Goal: Task Accomplishment & Management: Manage account settings

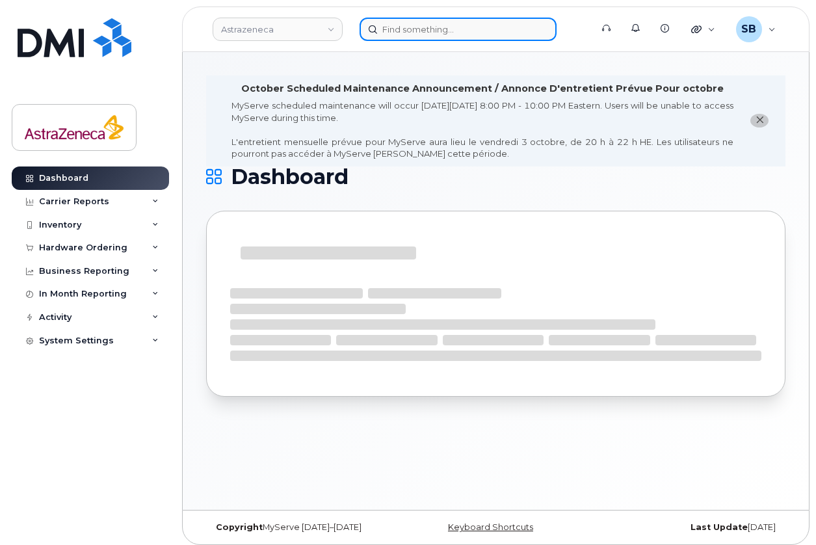
click at [427, 37] on input at bounding box center [458, 29] width 197 height 23
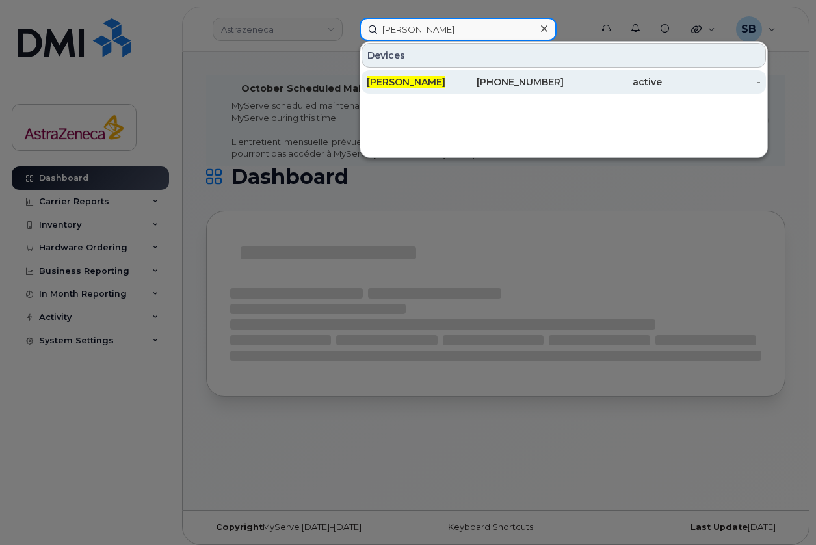
type input "[PERSON_NAME]"
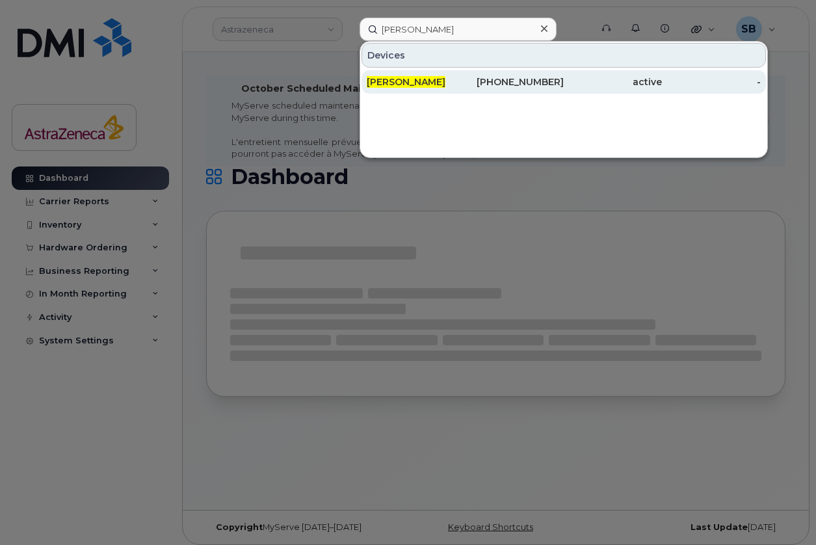
click at [515, 79] on div "[PHONE_NUMBER]" at bounding box center [514, 81] width 98 height 13
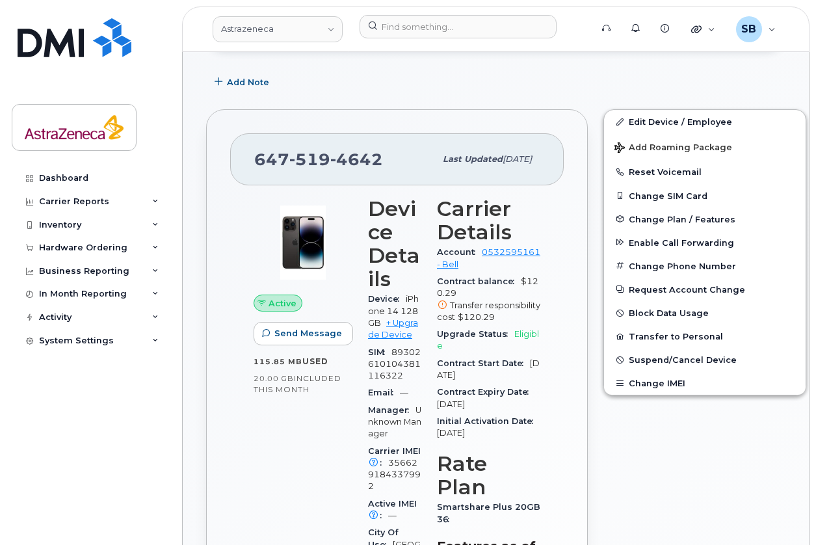
scroll to position [309, 0]
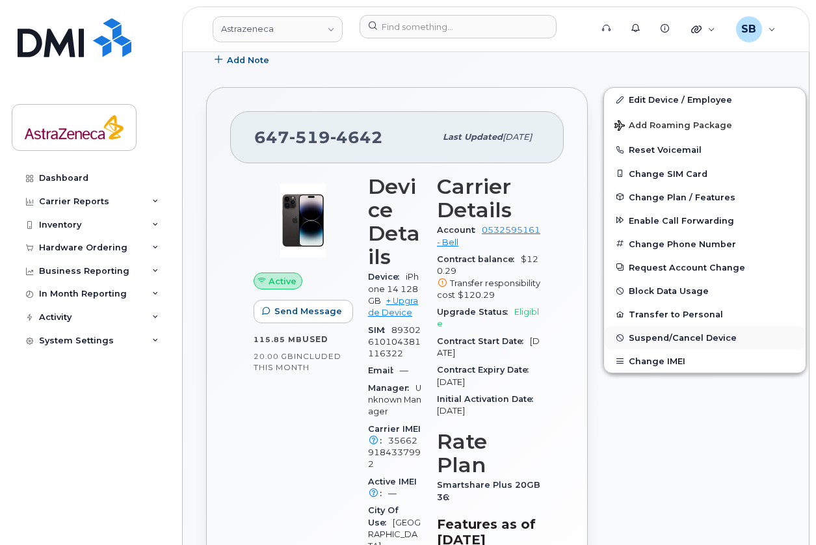
click at [660, 334] on span "Suspend/Cancel Device" at bounding box center [683, 338] width 108 height 10
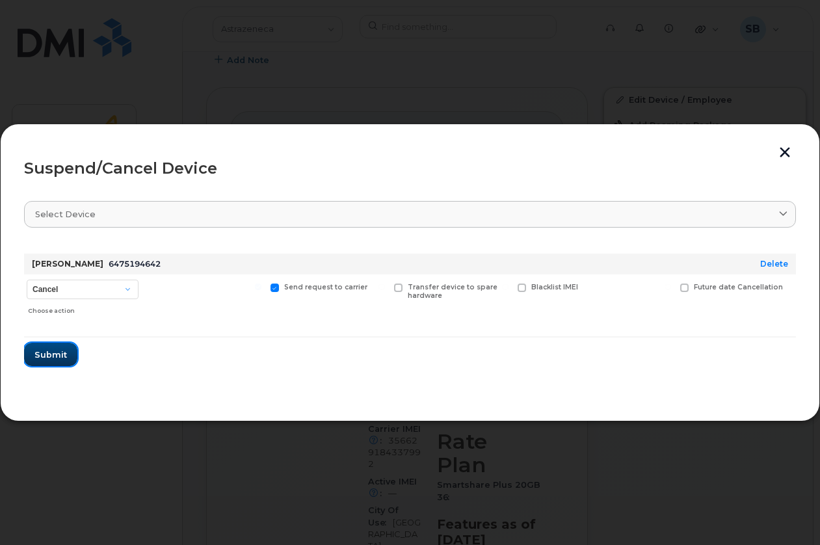
click at [64, 357] on span "Submit" at bounding box center [50, 355] width 33 height 12
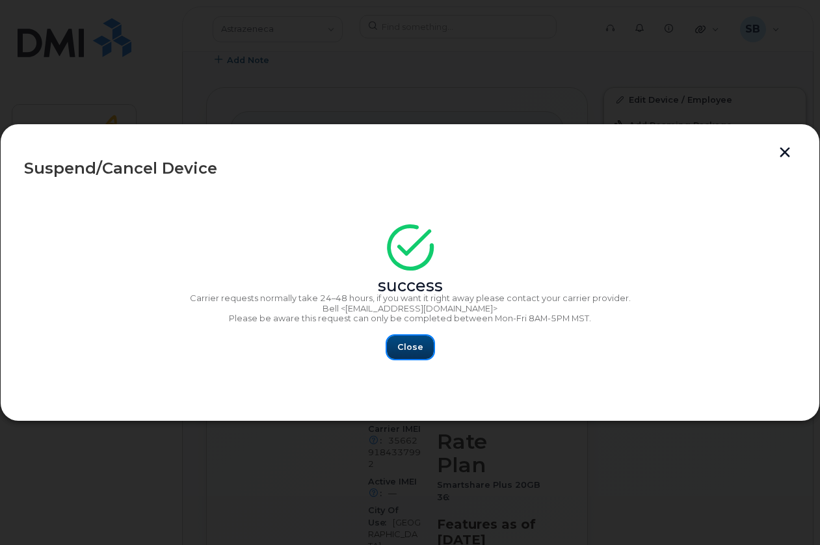
click at [403, 354] on button "Close" at bounding box center [410, 347] width 47 height 23
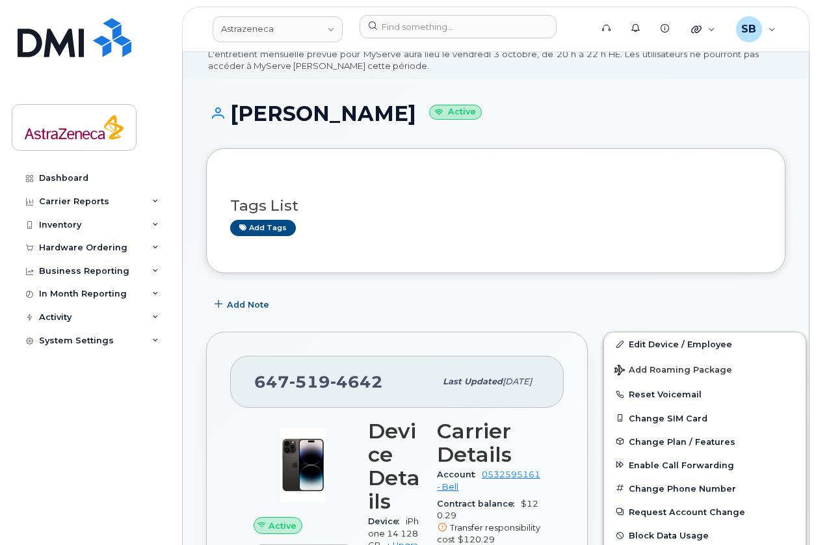
scroll to position [0, 0]
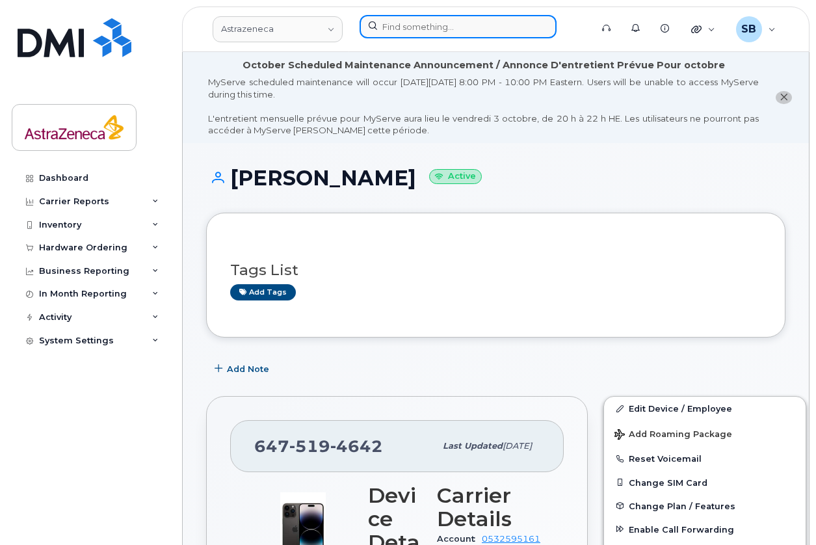
click at [431, 30] on input at bounding box center [458, 26] width 197 height 23
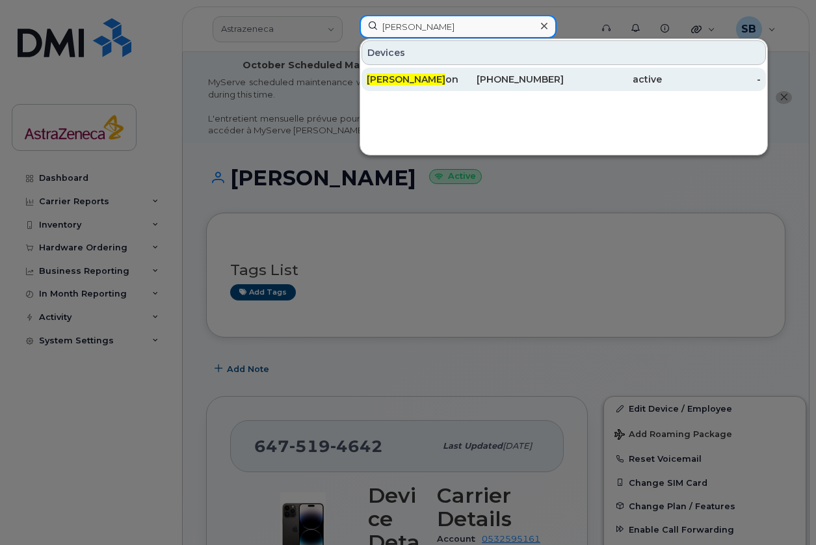
type input "laura basso"
click at [556, 79] on div "416-779-6956" at bounding box center [514, 79] width 98 height 13
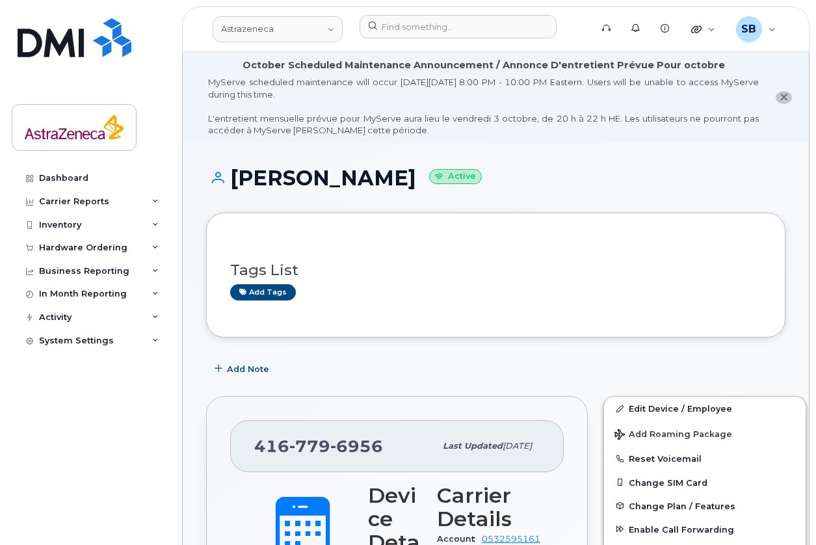
drag, startPoint x: 234, startPoint y: 185, endPoint x: 392, endPoint y: 185, distance: 158.1
click at [392, 185] on h1 "Laura Bassoon Active" at bounding box center [496, 178] width 580 height 23
copy h1 "Laura Bassoon"
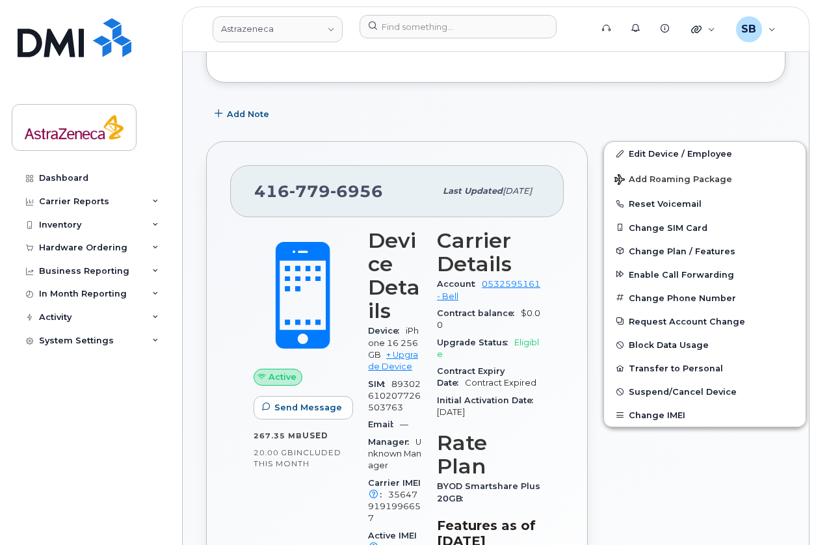
scroll to position [256, 0]
click at [667, 392] on span "Suspend/Cancel Device" at bounding box center [683, 391] width 108 height 10
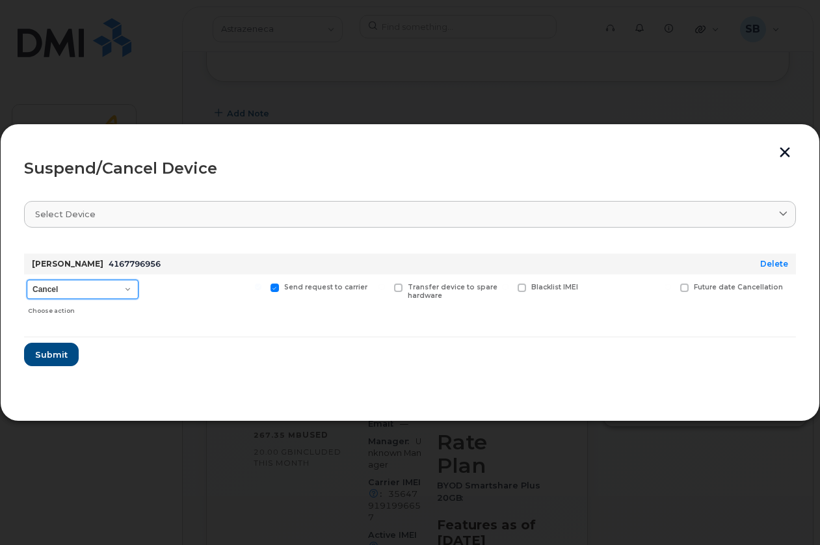
click at [87, 297] on select "Cancel Suspend - Extend Suspension Suspend - Reduced Rate Suspend - Full Rate S…" at bounding box center [83, 290] width 112 height 20
click at [198, 340] on form "Laura Bassoon 4167796956 Delete Cancel Suspend - Extend Suspension Suspend - Re…" at bounding box center [410, 304] width 772 height 123
click at [793, 151] on button "button" at bounding box center [786, 154] width 20 height 14
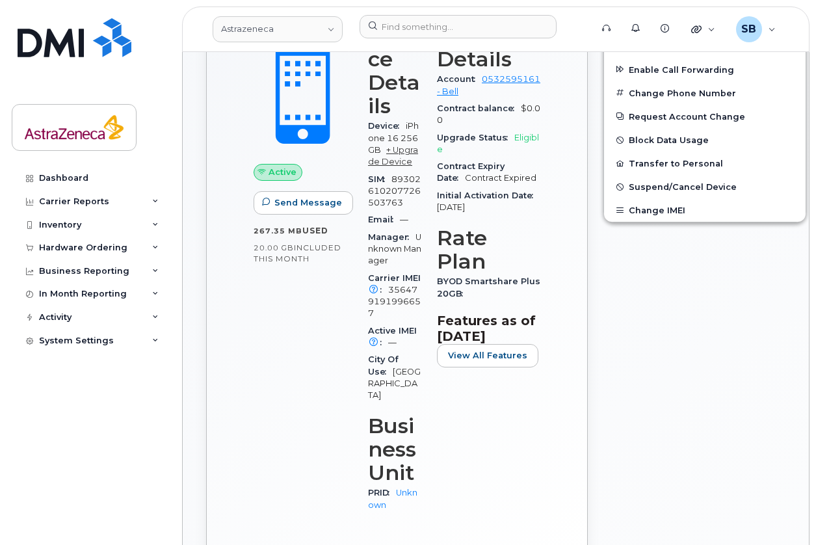
scroll to position [457, 0]
